Goal: Transaction & Acquisition: Subscribe to service/newsletter

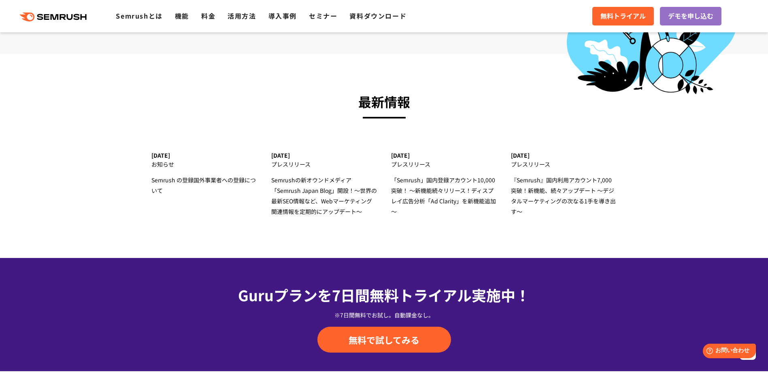
scroll to position [2509, 0]
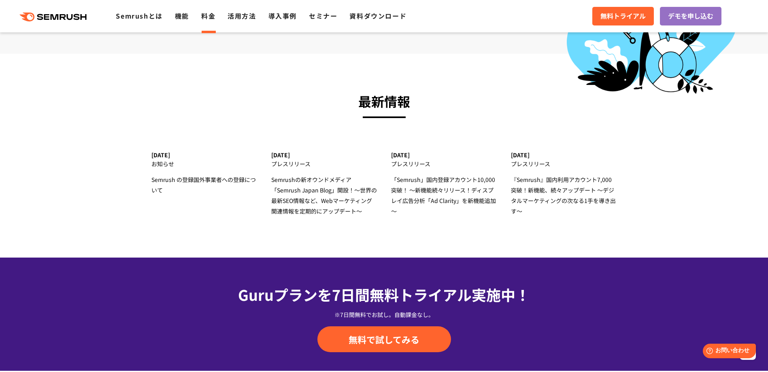
click at [201, 19] on li "料金" at bounding box center [208, 16] width 14 height 11
click at [202, 16] on link "料金" at bounding box center [208, 16] width 14 height 10
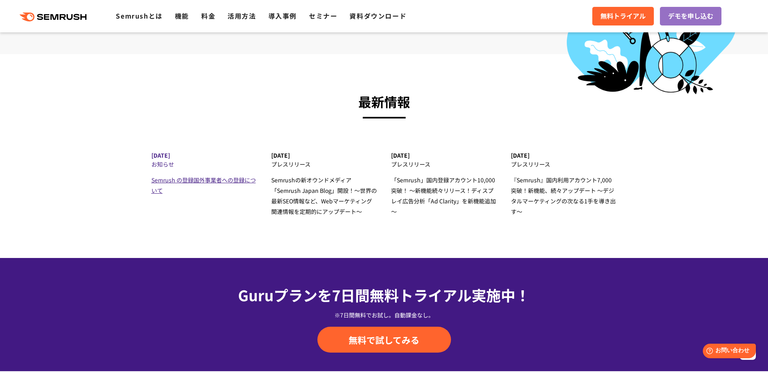
click at [170, 180] on span "Semrush の登録国外事業者への登録について" at bounding box center [203, 185] width 104 height 19
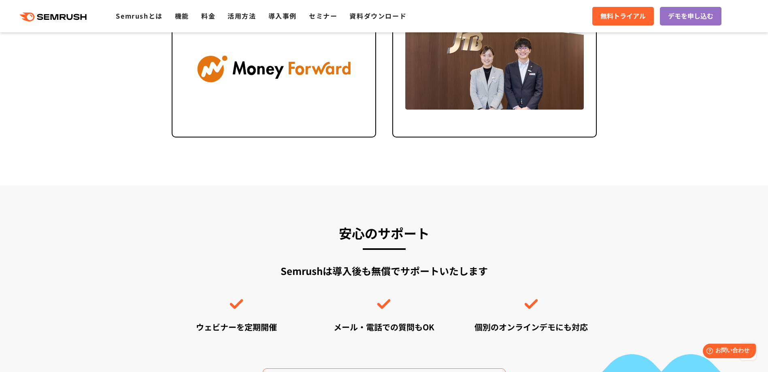
scroll to position [1925, 0]
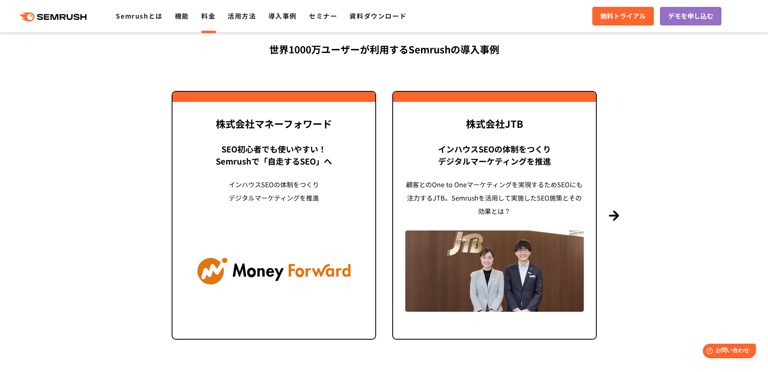
click at [204, 17] on link "料金" at bounding box center [208, 16] width 14 height 10
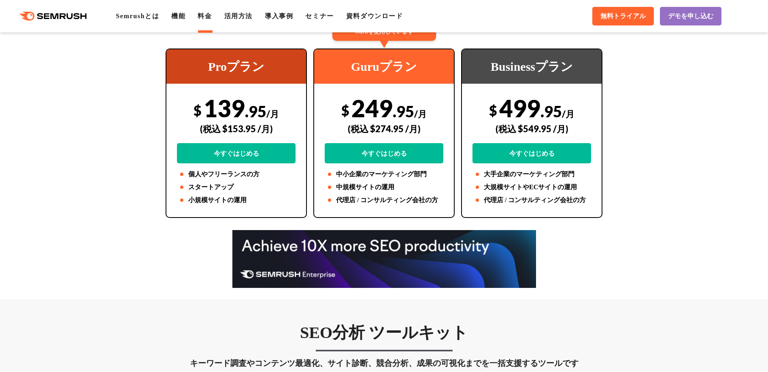
scroll to position [202, 0]
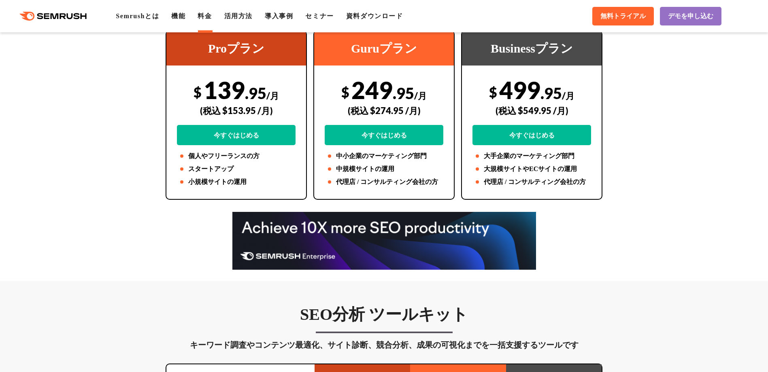
click at [387, 245] on img at bounding box center [383, 241] width 303 height 58
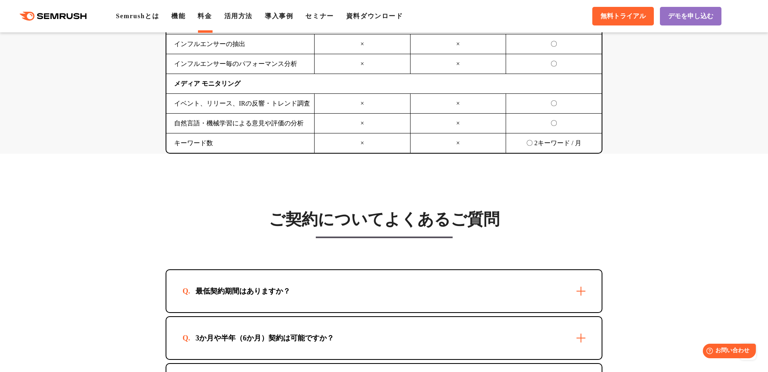
scroll to position [2225, 0]
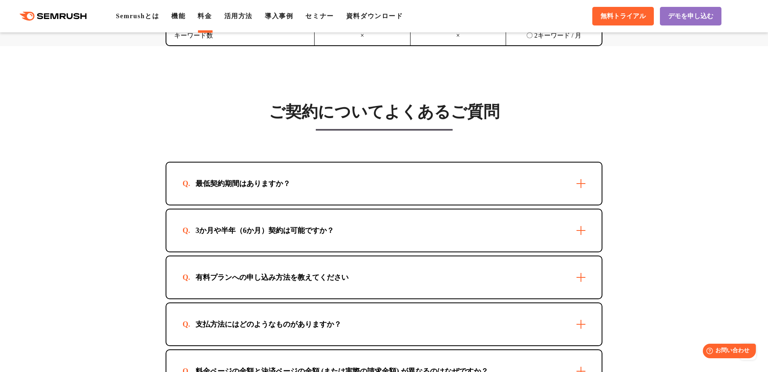
click at [583, 233] on div "3か月や半年（6か月）契約は可能ですか？" at bounding box center [383, 231] width 435 height 42
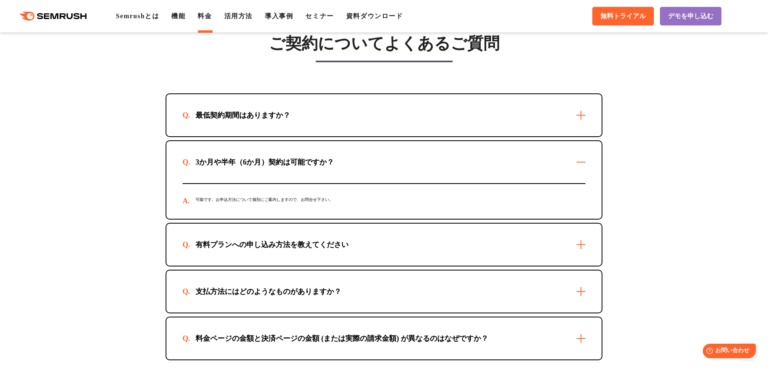
scroll to position [2306, 0]
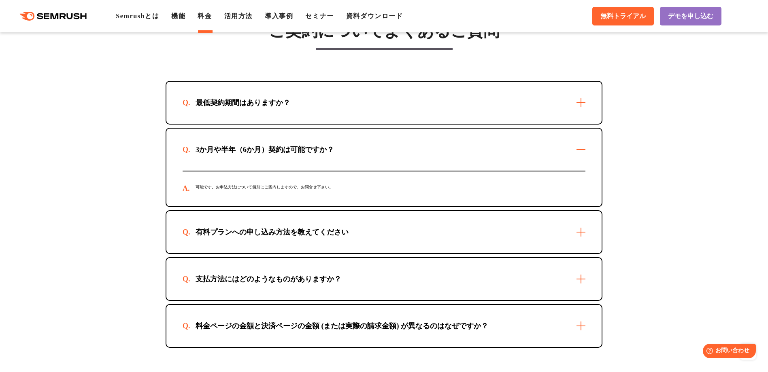
click at [581, 276] on div "支払方法にはどのようなものがありますか？" at bounding box center [383, 279] width 435 height 42
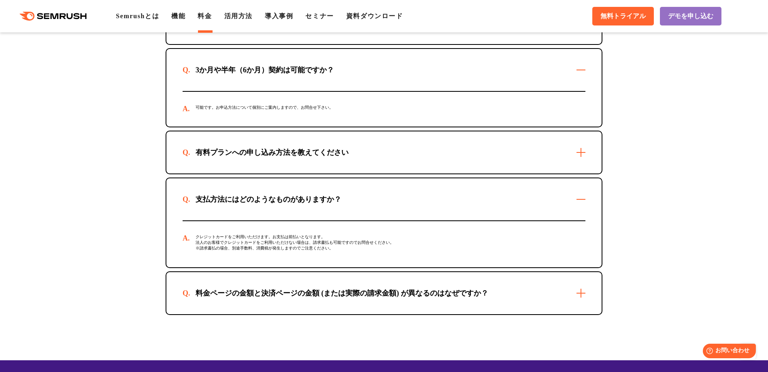
scroll to position [2428, 0]
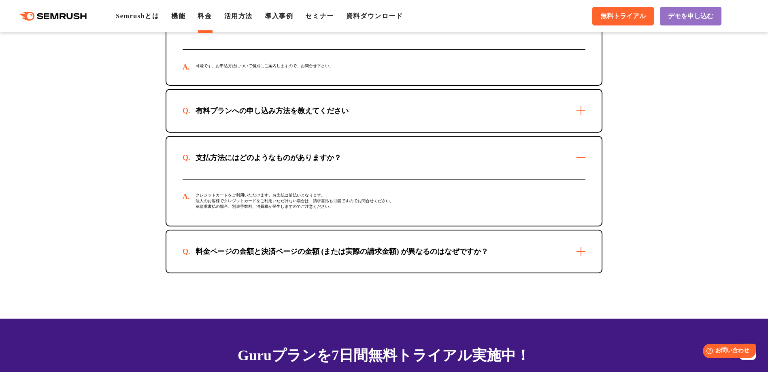
click at [579, 253] on div "料金ページの金額と決済ページの金額 (または実際の請求金額) が異なるのはなぜですか？" at bounding box center [383, 252] width 435 height 42
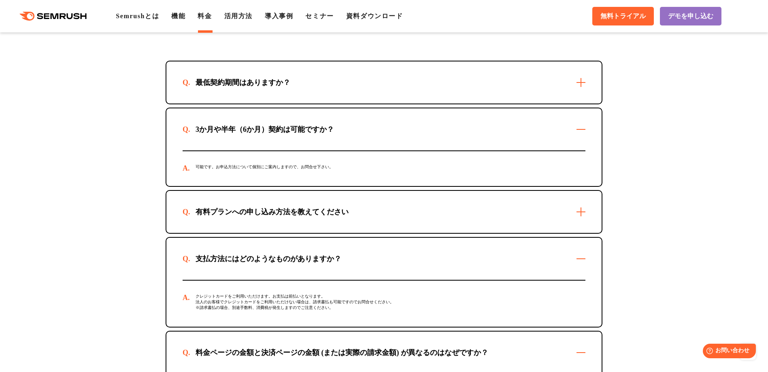
scroll to position [2306, 0]
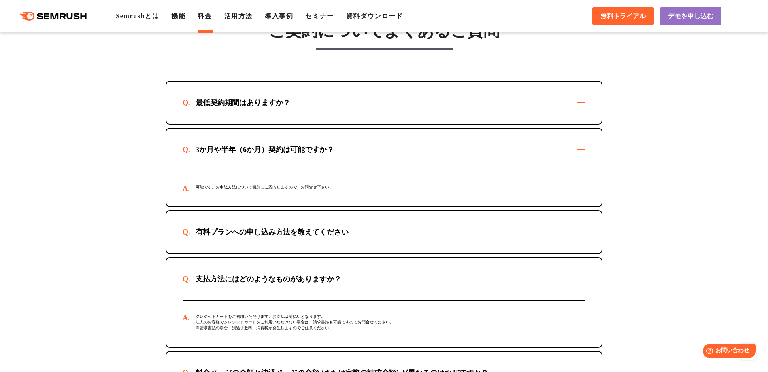
click at [580, 102] on div "最低契約期間はありますか？" at bounding box center [383, 103] width 435 height 42
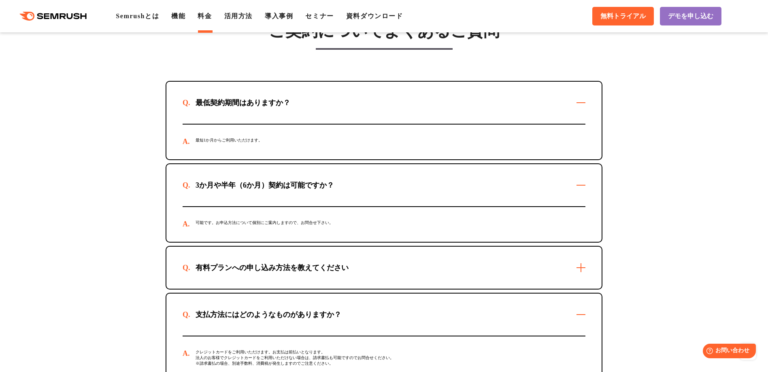
click at [581, 269] on div "有料プランへの申し込み方法を教えてください" at bounding box center [383, 268] width 435 height 42
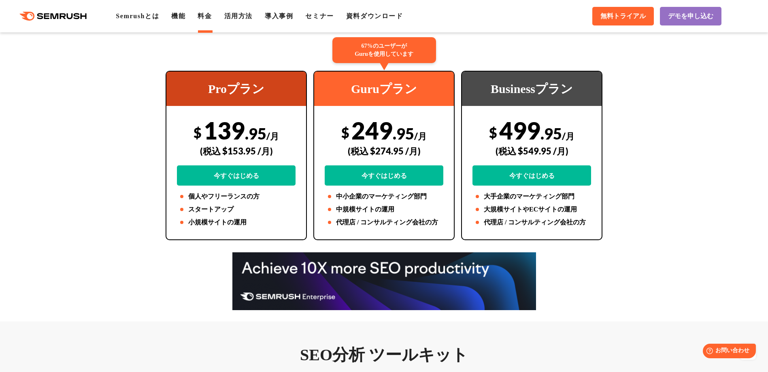
scroll to position [0, 0]
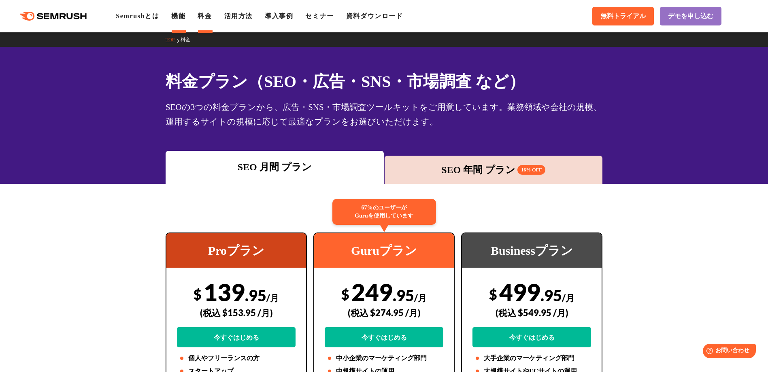
click at [183, 15] on link "機能" at bounding box center [178, 16] width 14 height 7
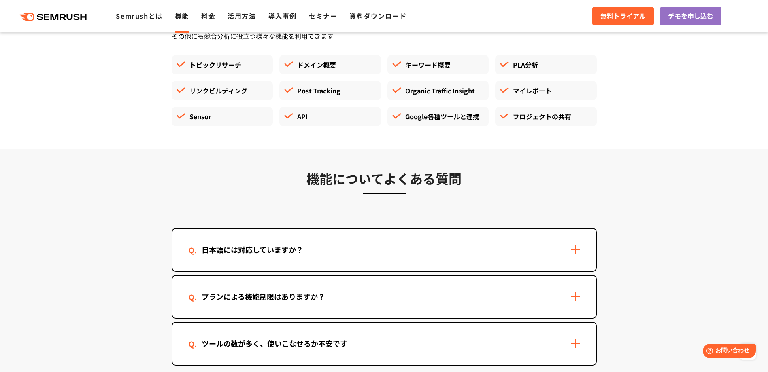
scroll to position [2347, 0]
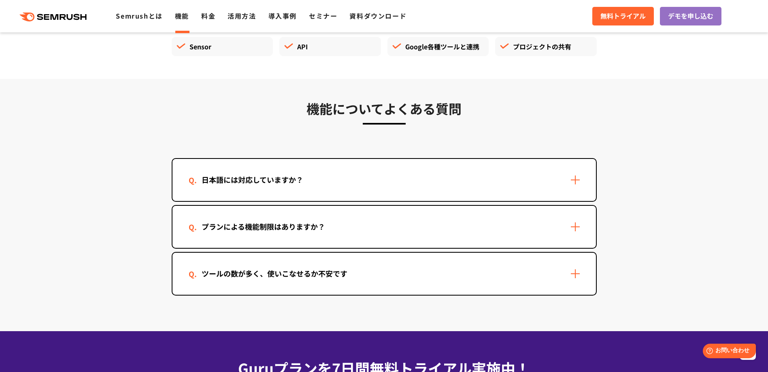
click at [576, 181] on div "日本語には対応していますか？" at bounding box center [383, 180] width 423 height 42
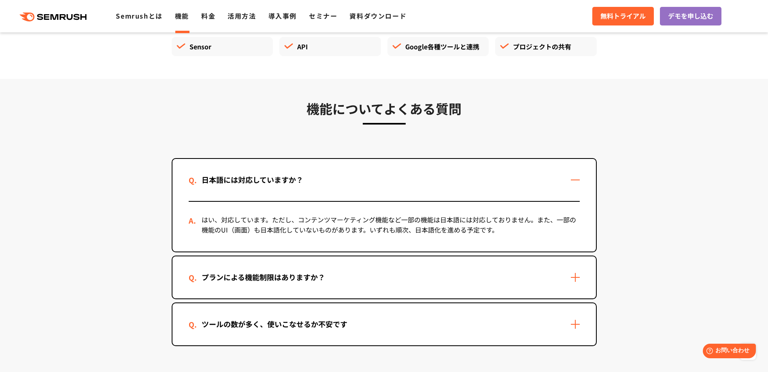
click at [574, 275] on div "プランによる機能制限はありますか？" at bounding box center [383, 278] width 423 height 42
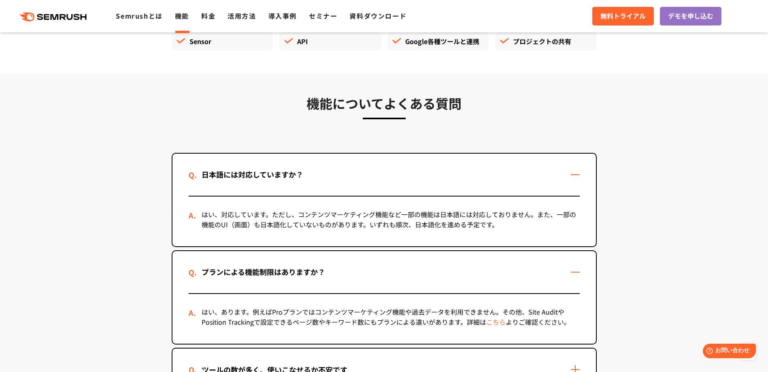
scroll to position [2468, 0]
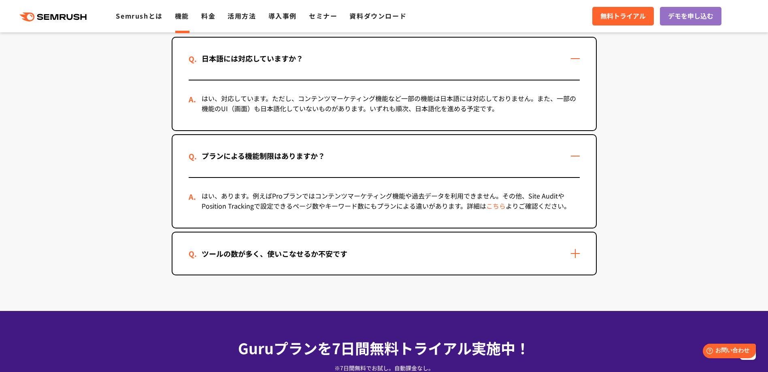
click at [584, 255] on div "ツールの数が多く、使いこなせるか不安です" at bounding box center [383, 254] width 423 height 42
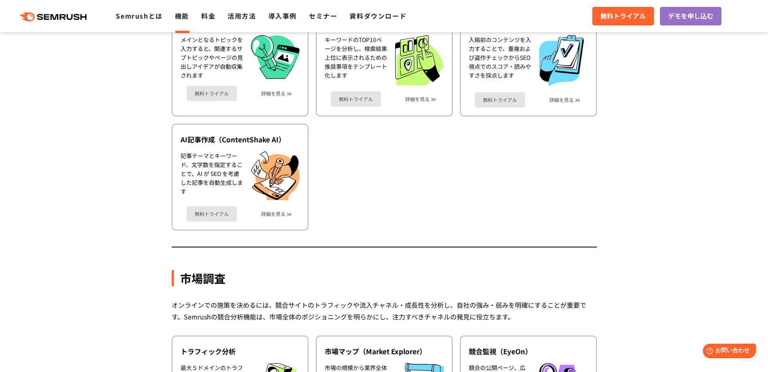
scroll to position [1295, 0]
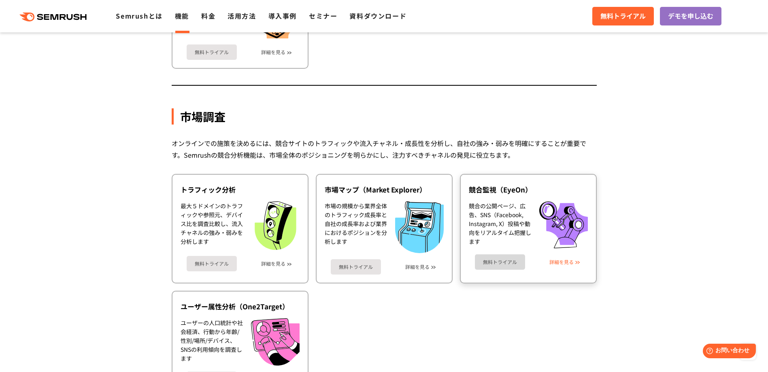
click at [568, 263] on link "詳細を見る" at bounding box center [561, 262] width 24 height 6
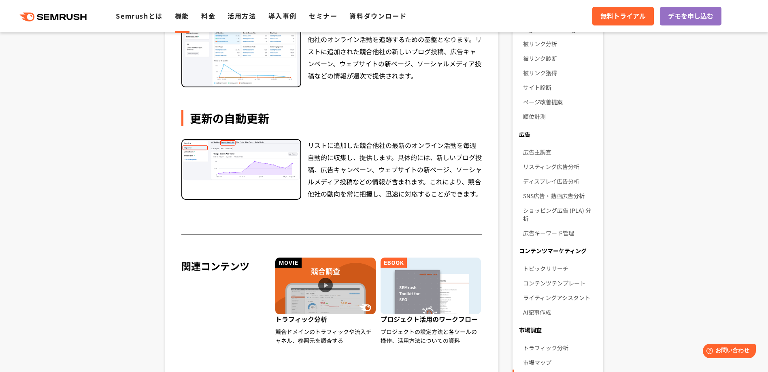
scroll to position [243, 0]
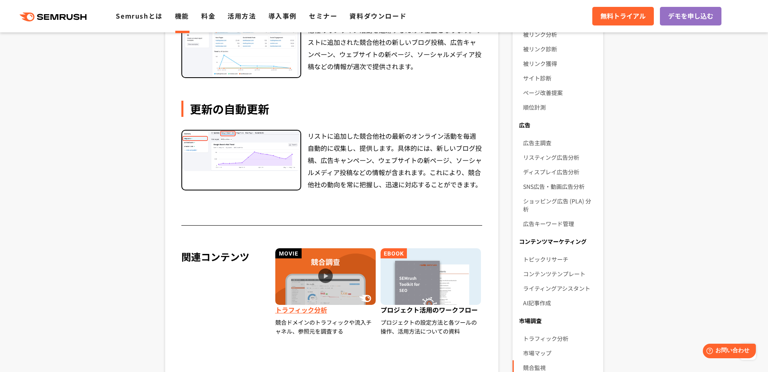
click at [330, 268] on img at bounding box center [325, 276] width 100 height 57
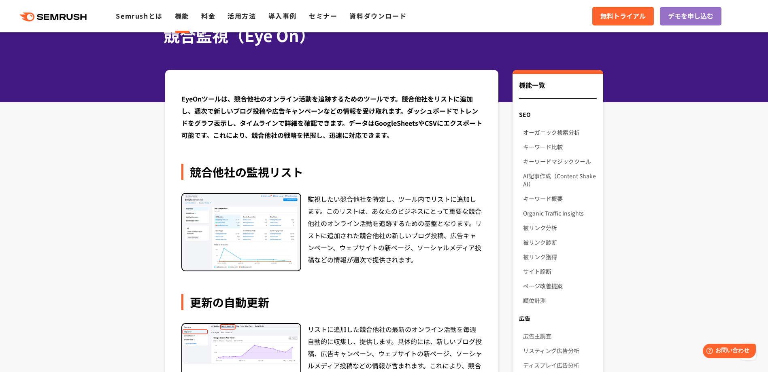
scroll to position [40, 0]
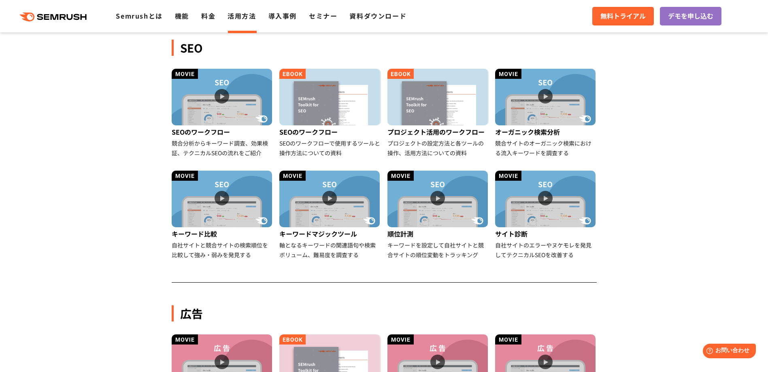
scroll to position [354, 0]
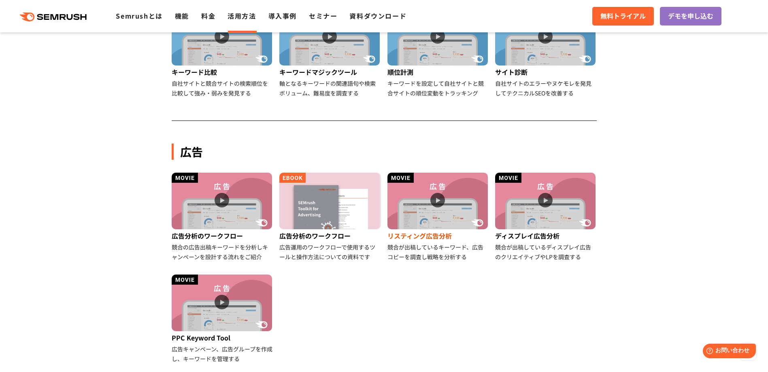
click at [435, 214] on img at bounding box center [437, 201] width 100 height 57
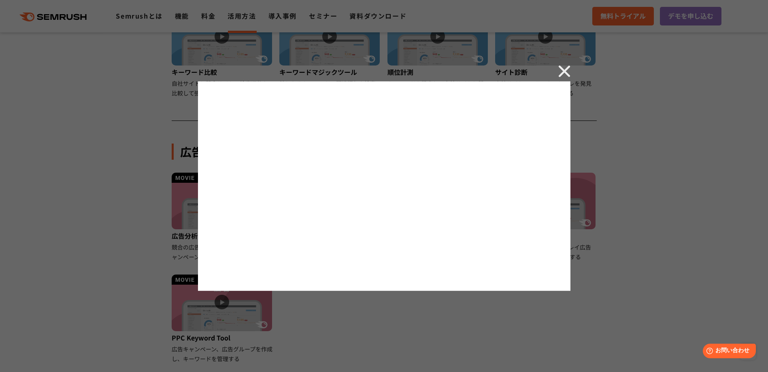
click at [560, 75] on img at bounding box center [564, 71] width 12 height 12
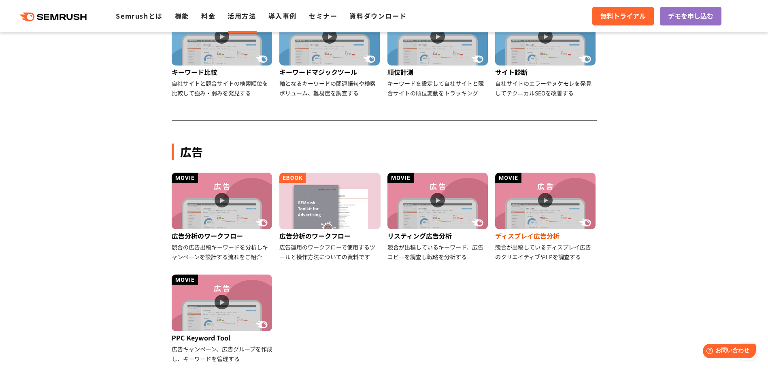
click at [544, 200] on img at bounding box center [545, 201] width 100 height 57
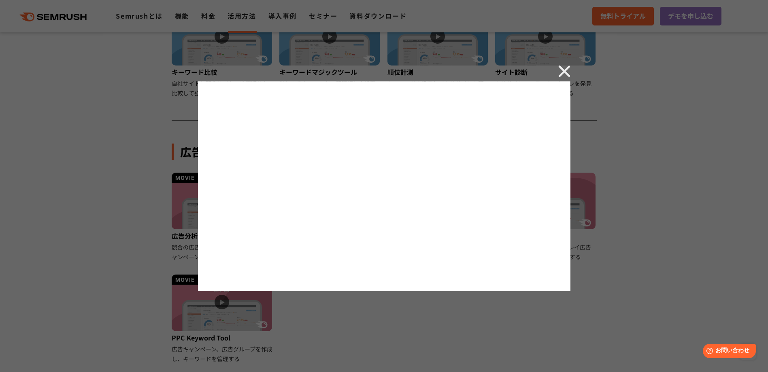
click at [566, 72] on img at bounding box center [564, 71] width 12 height 12
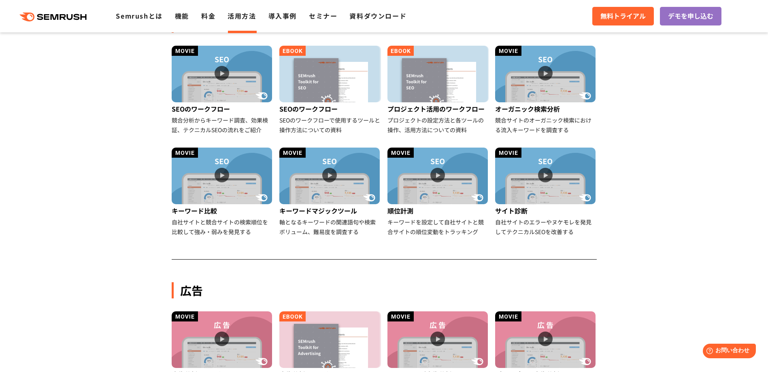
scroll to position [324, 0]
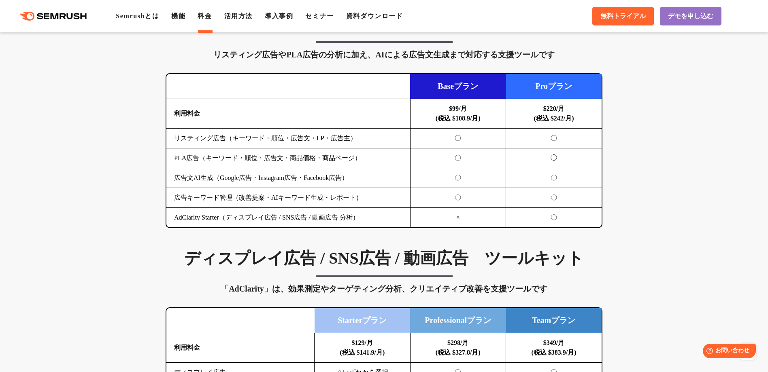
scroll to position [850, 0]
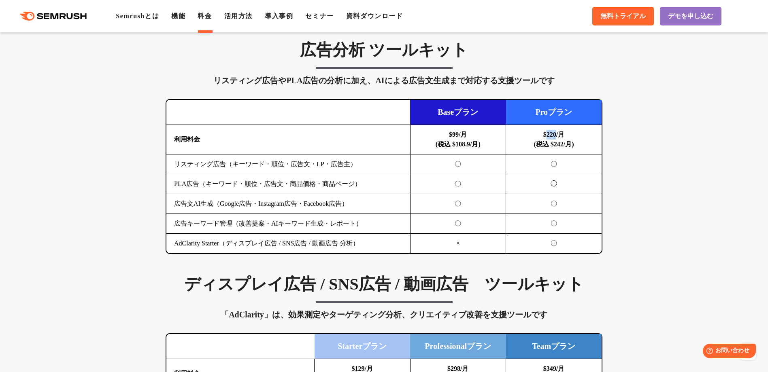
drag, startPoint x: 545, startPoint y: 134, endPoint x: 556, endPoint y: 136, distance: 10.8
click at [556, 136] on b "$220/月 (税込 $242/月)" at bounding box center [553, 139] width 40 height 17
copy b "220"
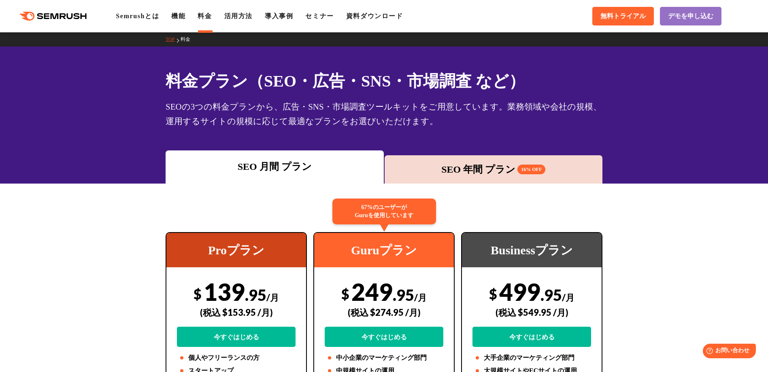
scroll to position [0, 0]
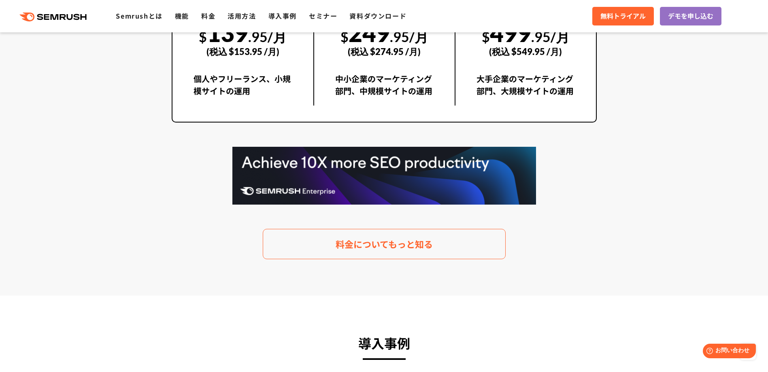
scroll to position [1656, 0]
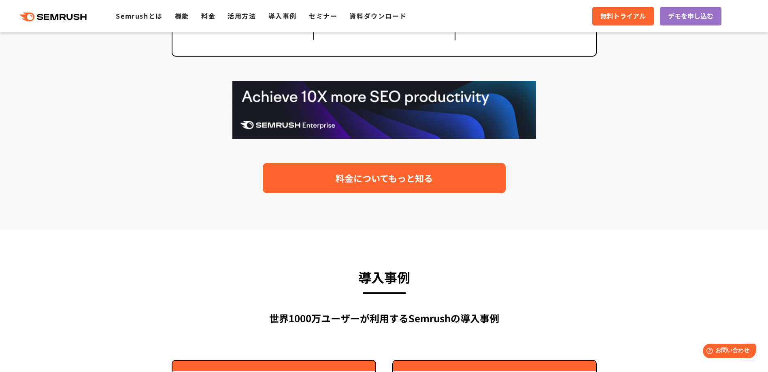
click at [327, 163] on link "料金についてもっと知る" at bounding box center [384, 178] width 243 height 30
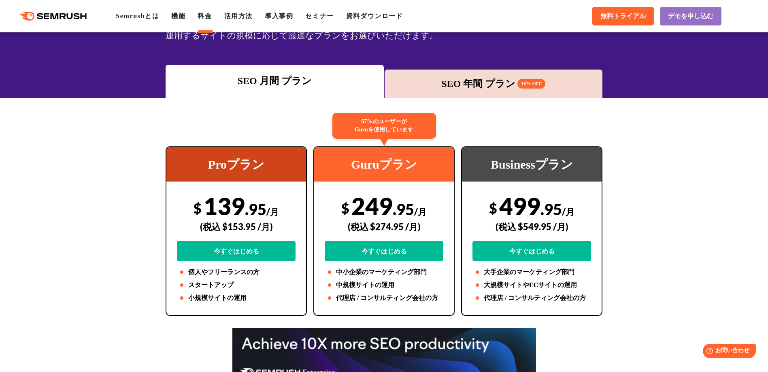
scroll to position [81, 0]
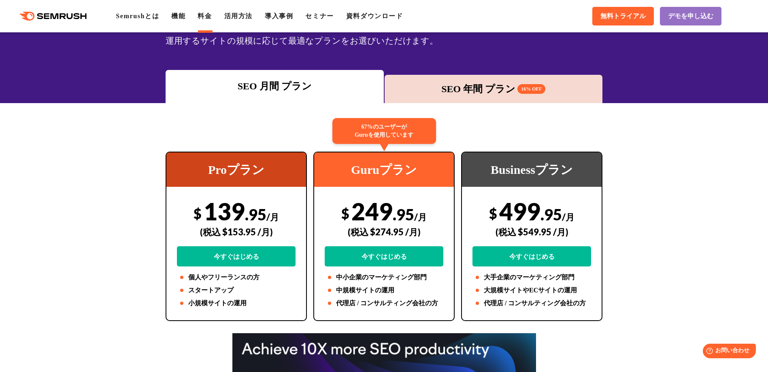
click at [481, 95] on div "SEO 年間 プラン 16% OFF" at bounding box center [493, 89] width 210 height 15
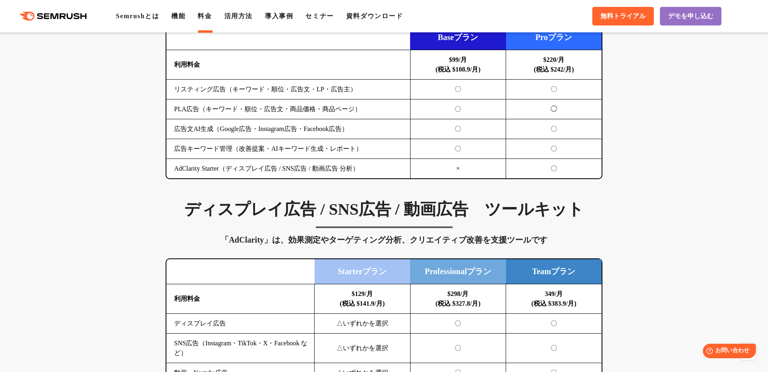
scroll to position [809, 0]
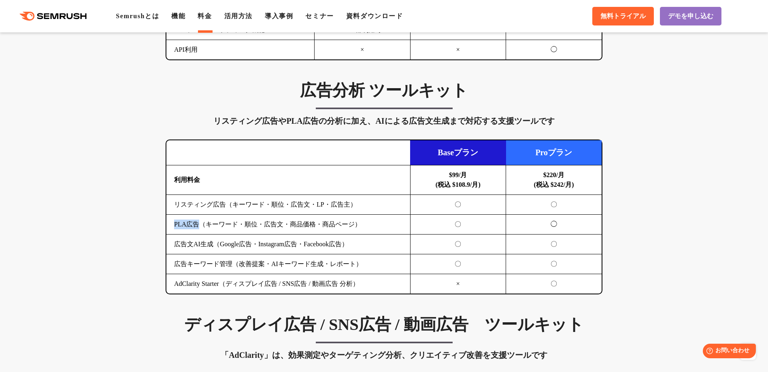
drag, startPoint x: 199, startPoint y: 227, endPoint x: 174, endPoint y: 227, distance: 25.5
click at [174, 227] on td "PLA広告（キーワード・順位・広告文・商品価格・商品ページ）" at bounding box center [288, 225] width 244 height 20
copy td "PLA広告"
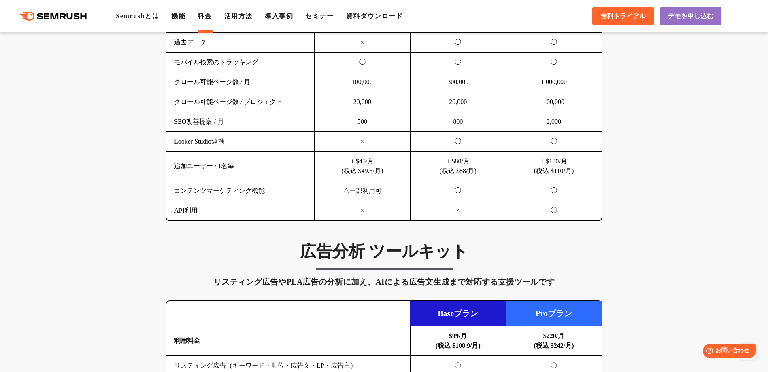
scroll to position [688, 0]
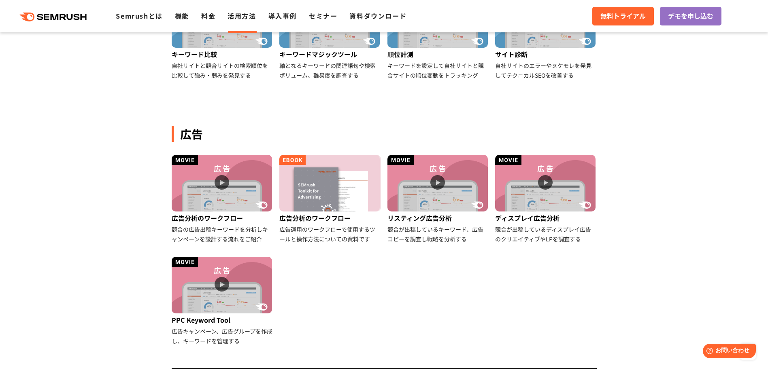
scroll to position [364, 0]
